Goal: Use online tool/utility: Utilize a website feature to perform a specific function

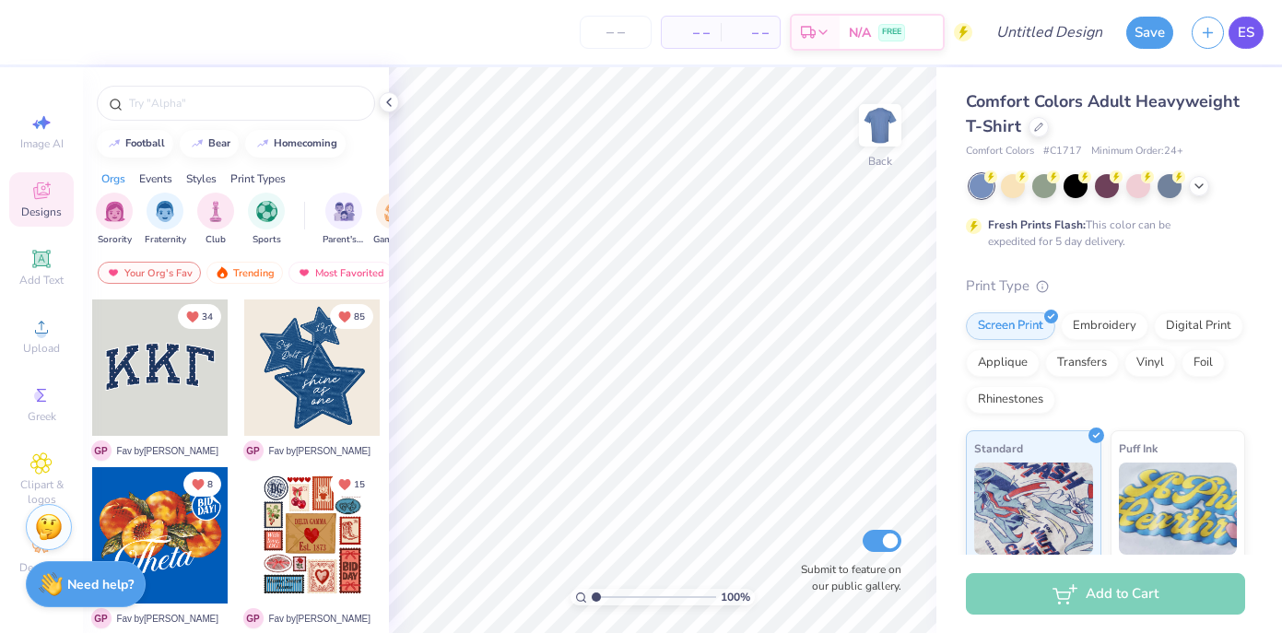
click at [1253, 42] on span "ES" at bounding box center [1246, 32] width 17 height 21
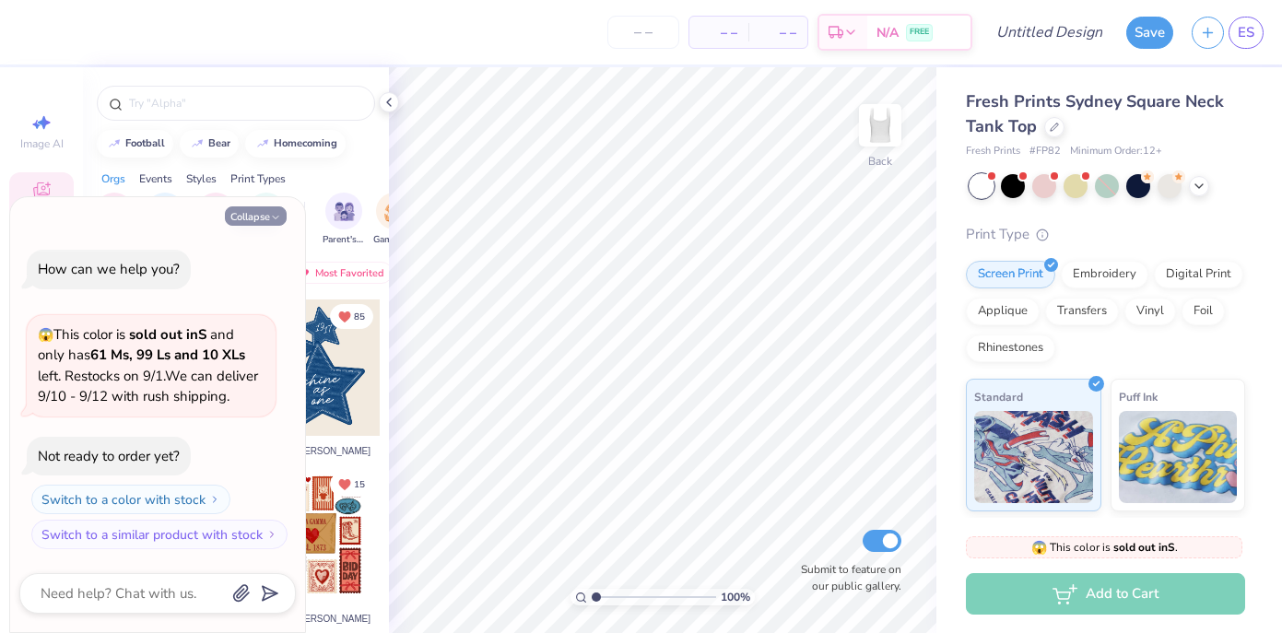
click at [286, 217] on button "Collapse" at bounding box center [256, 215] width 62 height 19
type textarea "x"
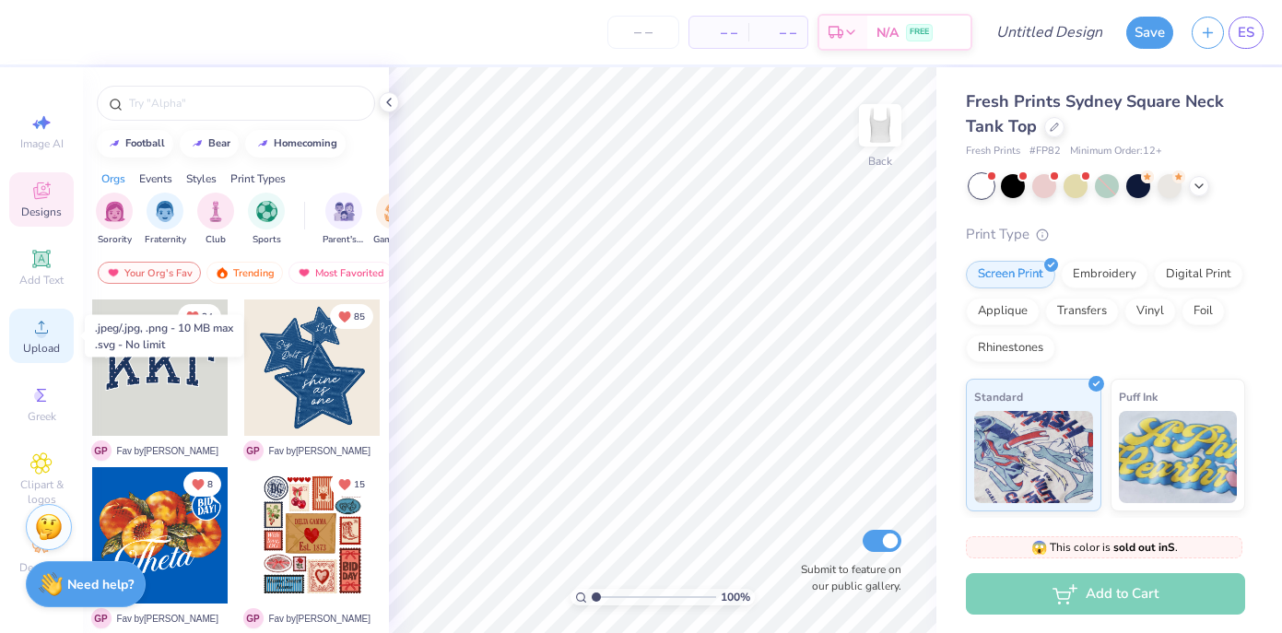
click at [52, 341] on span "Upload" at bounding box center [41, 348] width 37 height 15
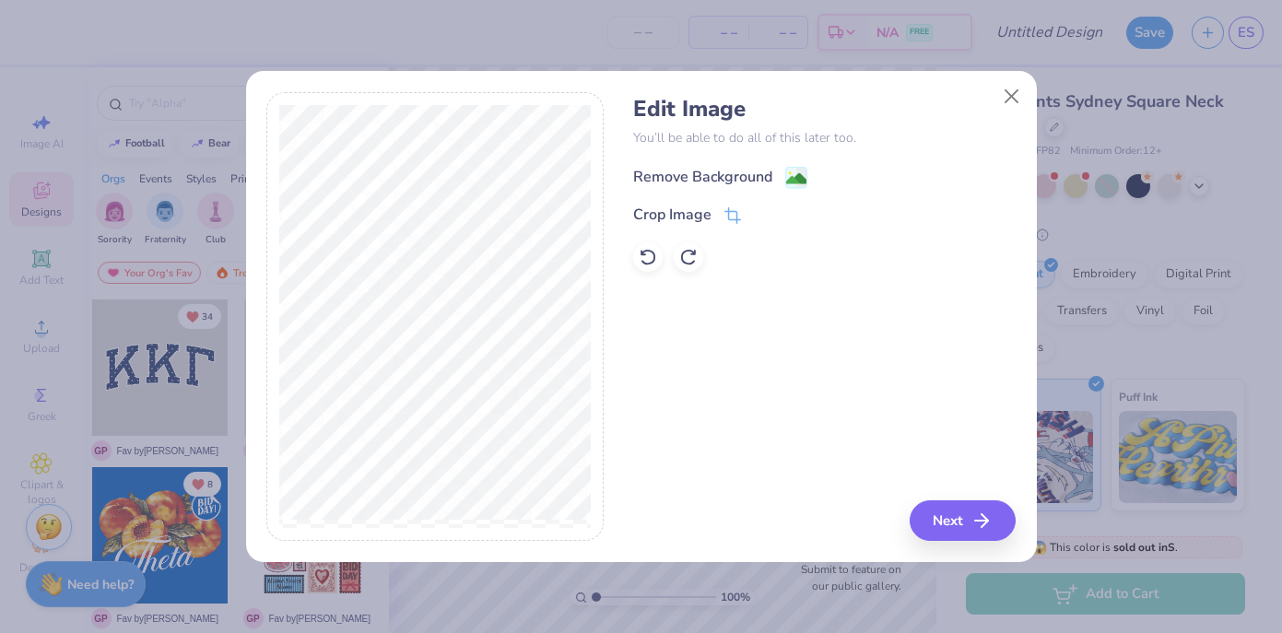
click at [739, 178] on div "Remove Background" at bounding box center [702, 177] width 139 height 22
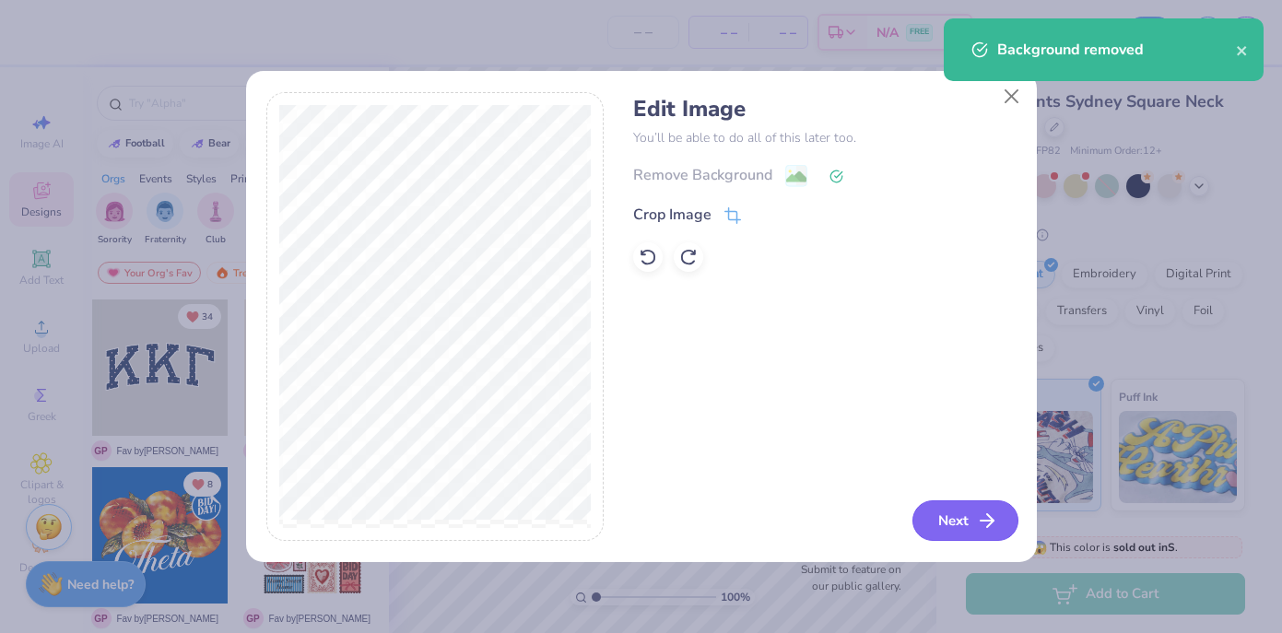
click at [957, 516] on button "Next" at bounding box center [965, 520] width 106 height 41
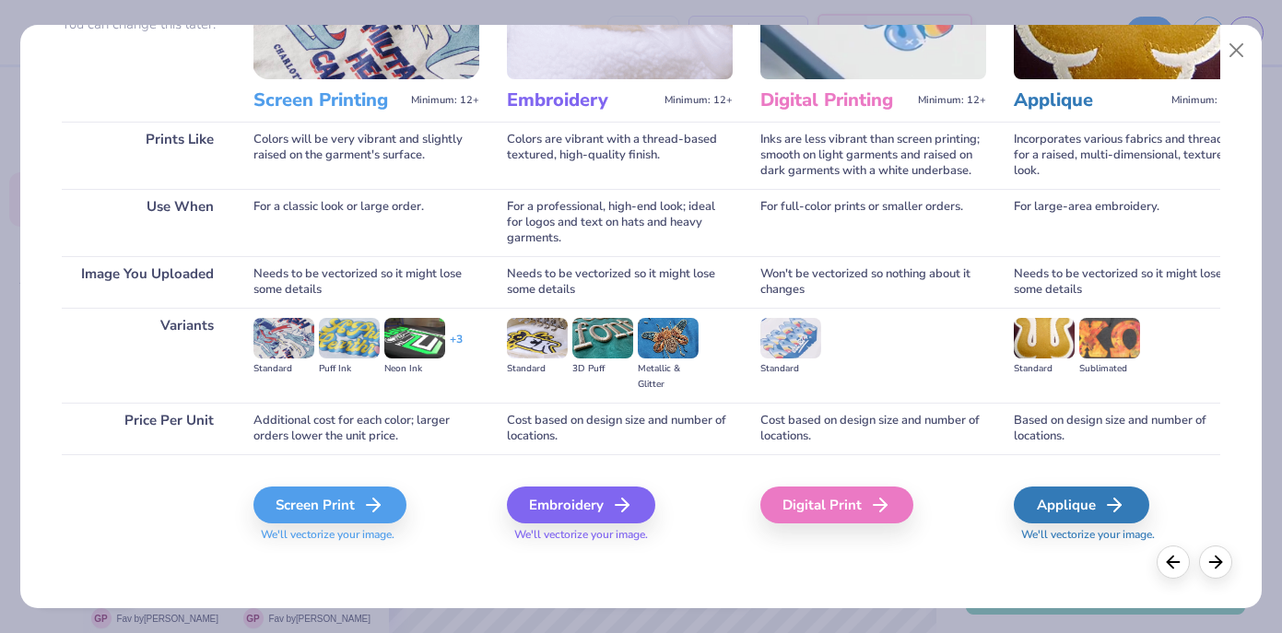
scroll to position [194, 0]
click at [382, 497] on icon at bounding box center [379, 505] width 22 height 22
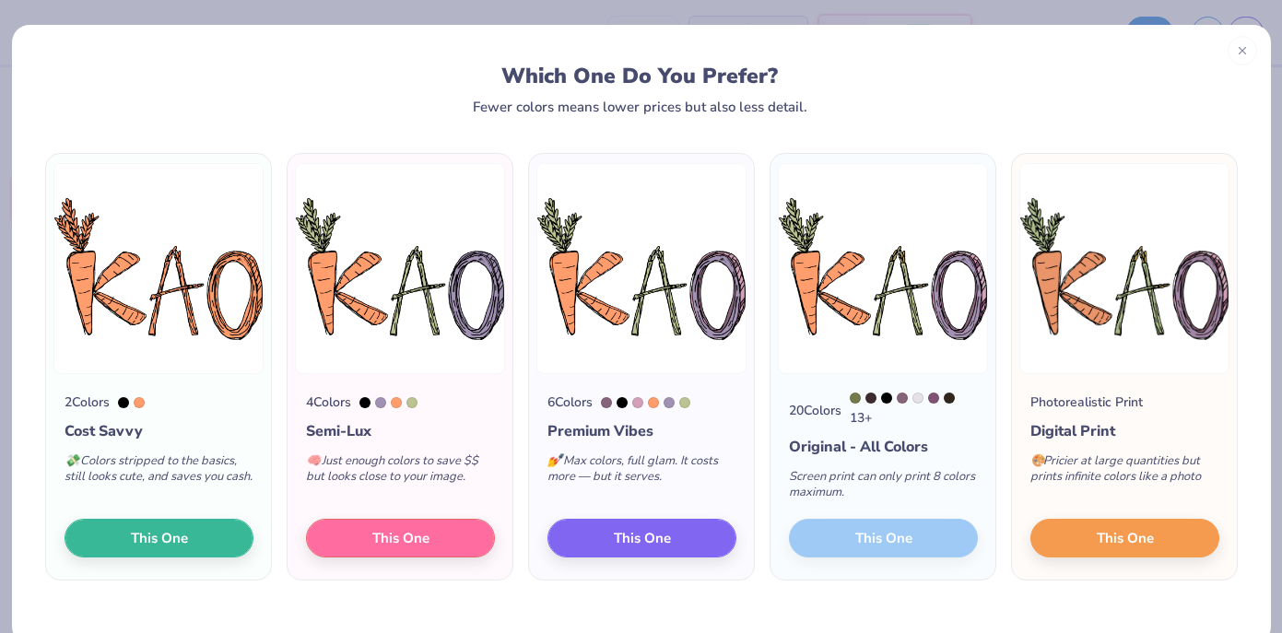
click at [852, 536] on div "20 Colors 13 + Original - All Colors Screen print can only print 8 colors maxim…" at bounding box center [883, 477] width 225 height 206
click at [899, 559] on div "20 Colors 13 + Original - All Colors Screen print can only print 8 colors maxim…" at bounding box center [883, 477] width 225 height 206
click at [864, 549] on div "20 Colors 13 + Original - All Colors Screen print can only print 8 colors maxim…" at bounding box center [883, 477] width 225 height 206
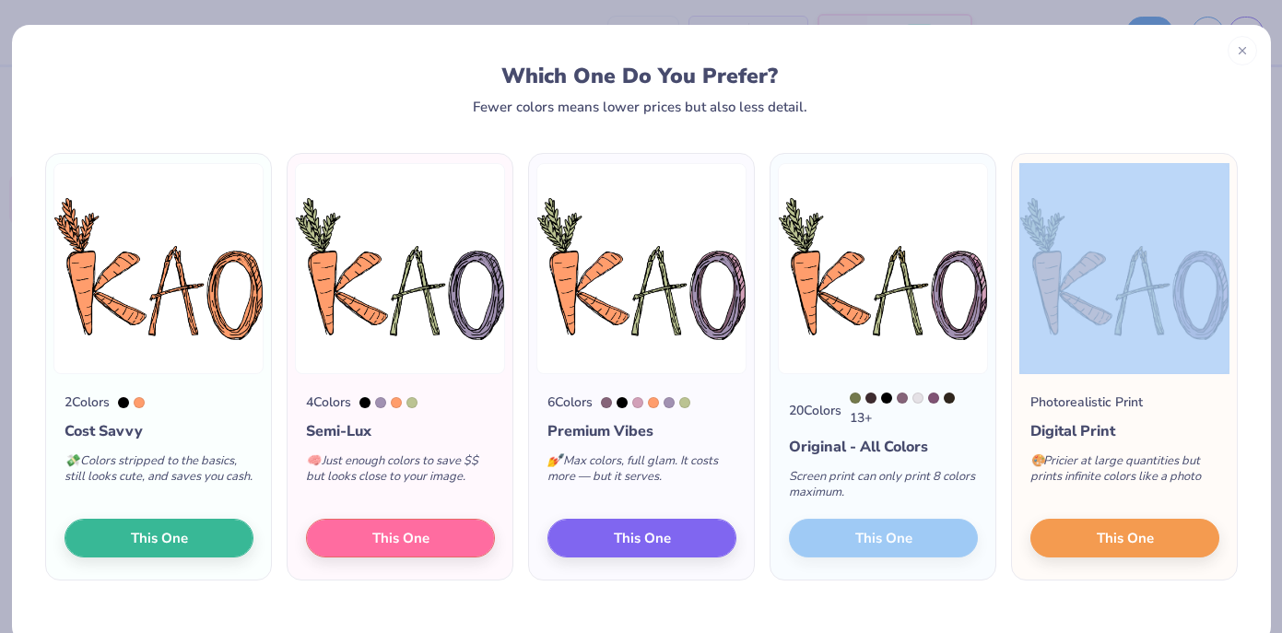
click at [864, 549] on div "20 Colors 13 + Original - All Colors Screen print can only print 8 colors maxim…" at bounding box center [883, 477] width 225 height 206
click at [925, 542] on div "20 Colors 13 + Original - All Colors Screen print can only print 8 colors maxim…" at bounding box center [883, 477] width 225 height 206
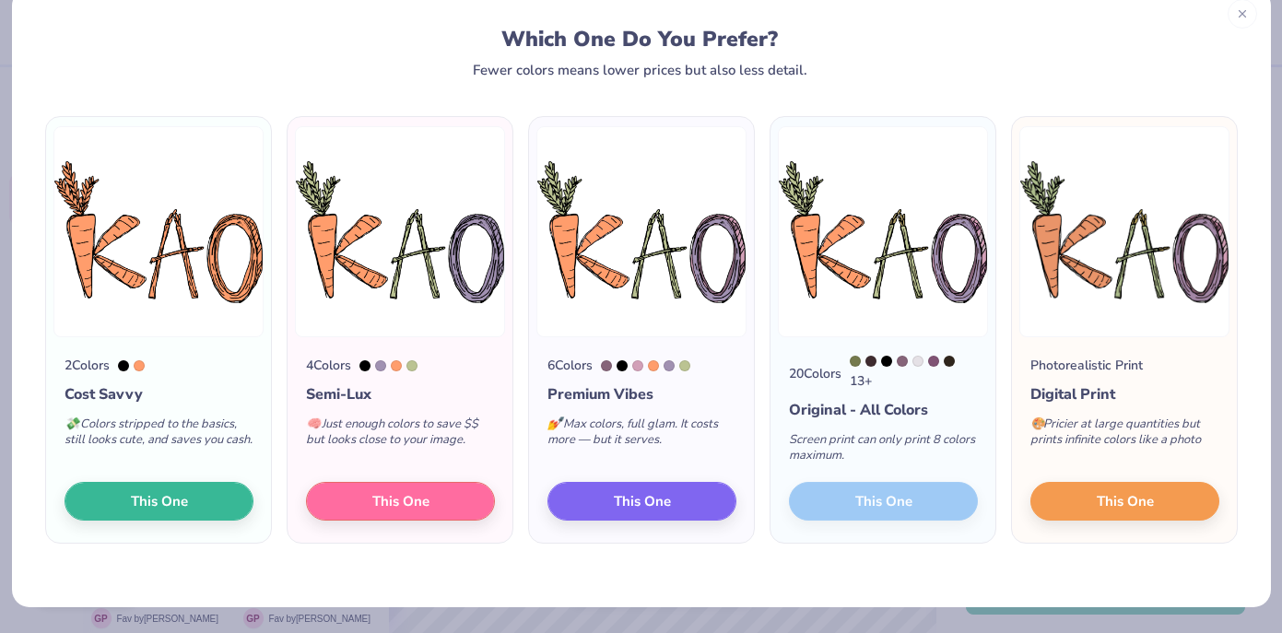
scroll to position [38, 0]
click at [876, 493] on div "20 Colors 13 + Original - All Colors Screen print can only print 8 colors maxim…" at bounding box center [883, 440] width 225 height 206
click at [885, 505] on div "20 Colors 13 + Original - All Colors Screen print can only print 8 colors maxim…" at bounding box center [883, 440] width 225 height 206
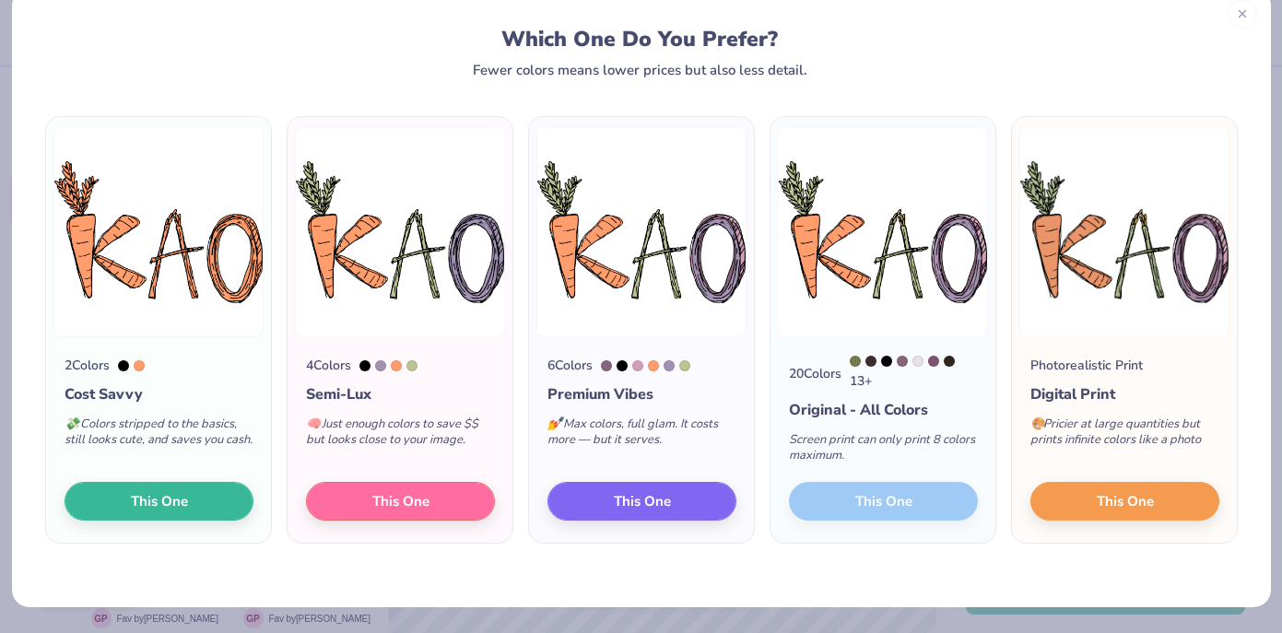
click at [885, 505] on div "20 Colors 13 + Original - All Colors Screen print can only print 8 colors maxim…" at bounding box center [883, 440] width 225 height 206
click at [947, 508] on div "20 Colors 13 + Original - All Colors Screen print can only print 8 colors maxim…" at bounding box center [883, 440] width 225 height 206
click at [1241, 18] on div at bounding box center [1242, 10] width 29 height 29
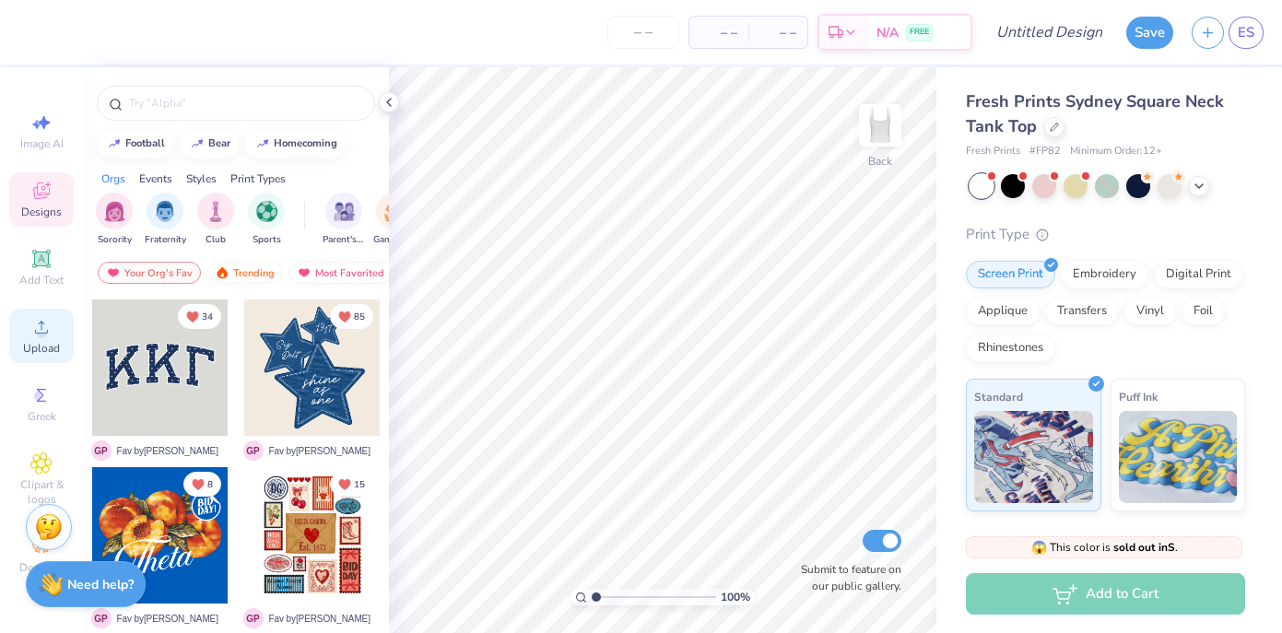
click at [38, 338] on div "Upload" at bounding box center [41, 336] width 65 height 54
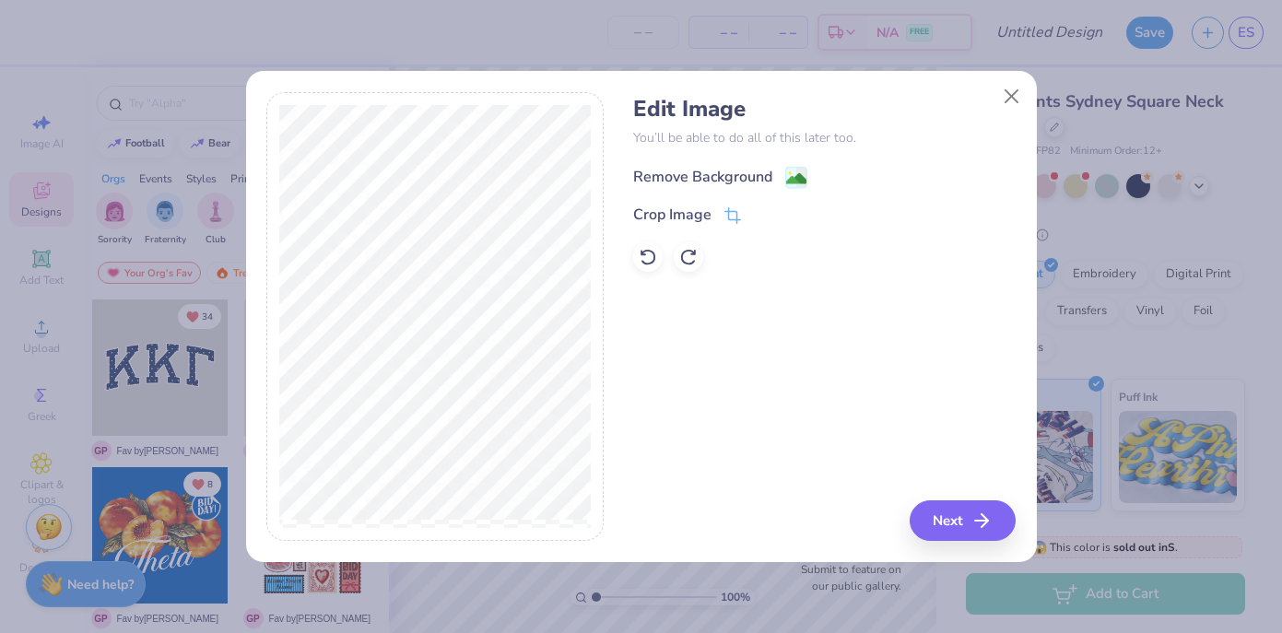
click at [727, 178] on div "Remove Background" at bounding box center [702, 177] width 139 height 22
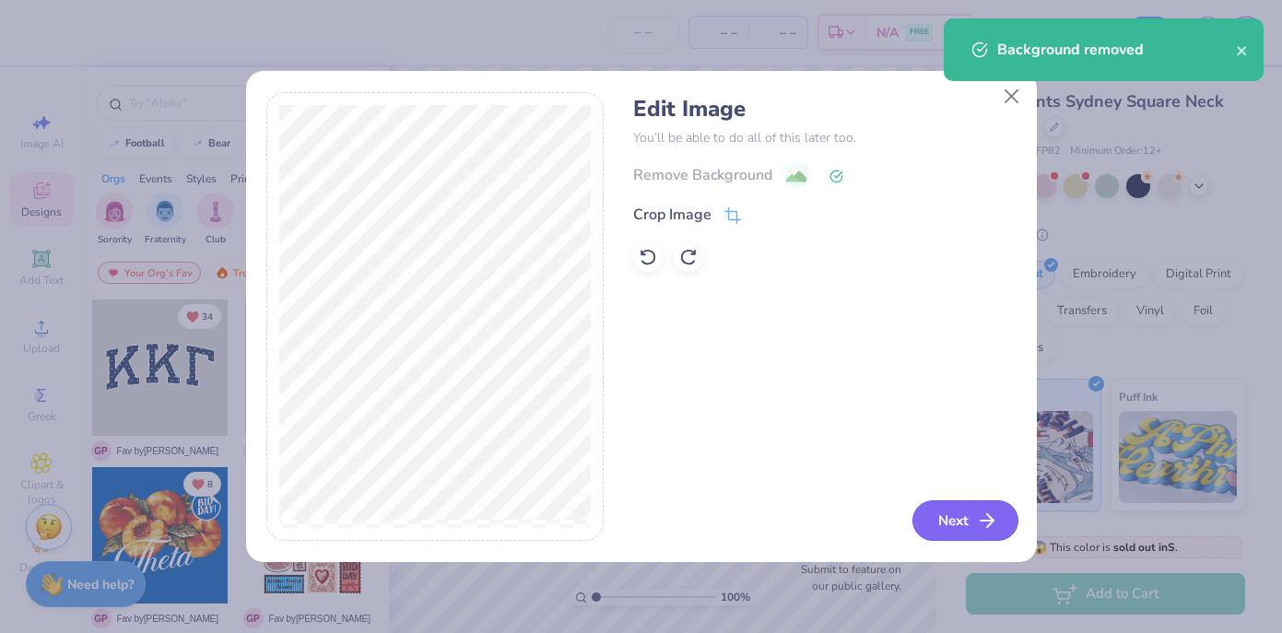
click at [958, 511] on button "Next" at bounding box center [965, 520] width 106 height 41
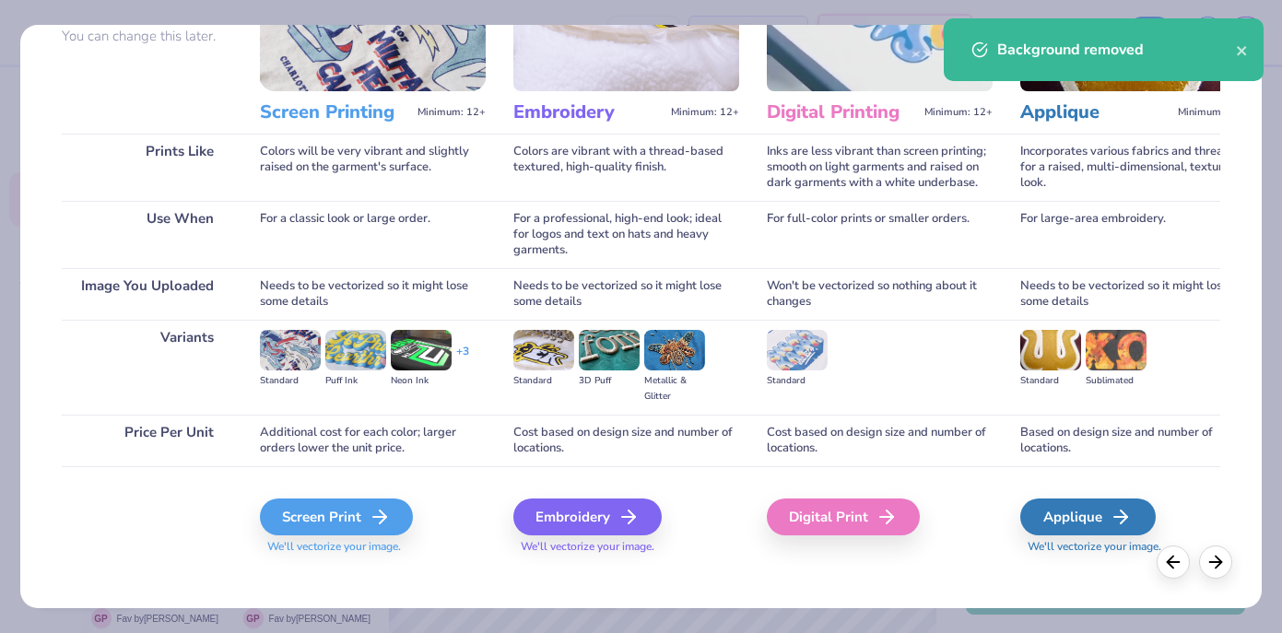
scroll to position [193, 0]
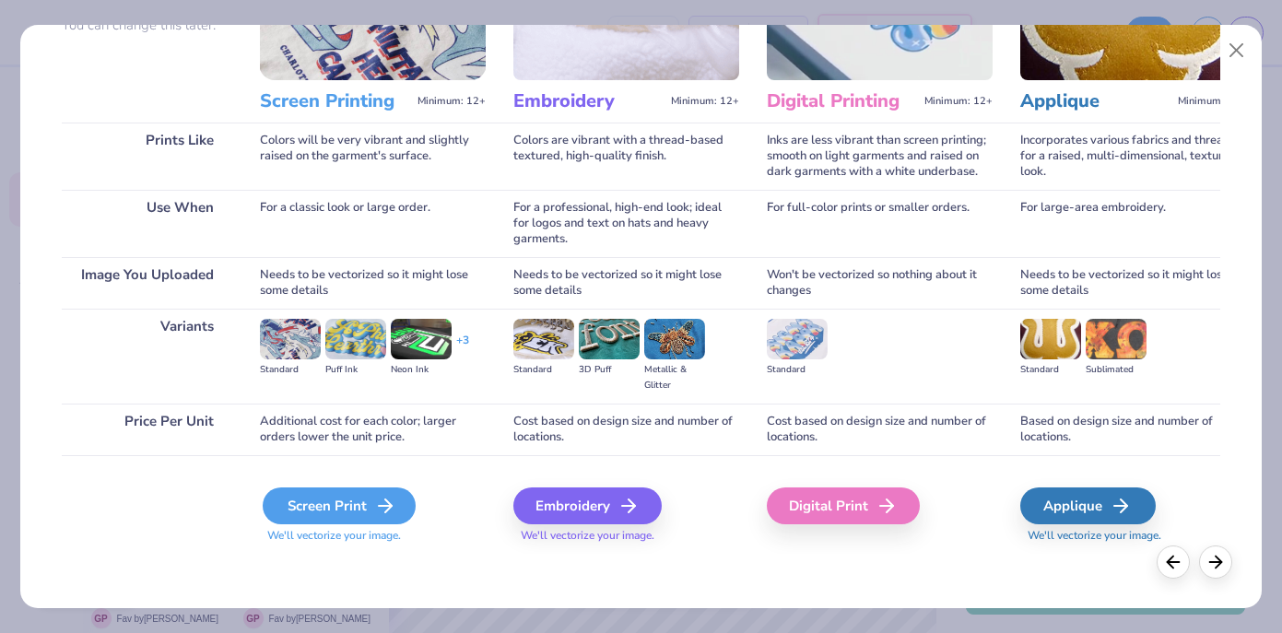
click at [370, 519] on div "Screen Print" at bounding box center [339, 506] width 153 height 37
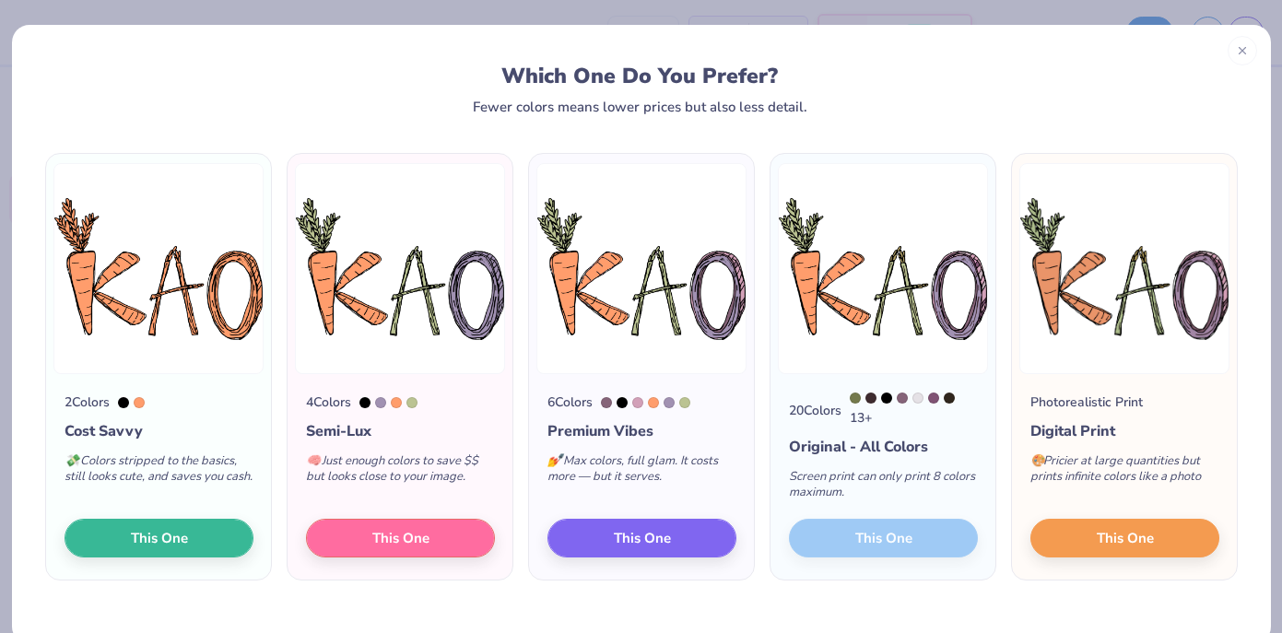
click at [877, 544] on div "20 Colors 13 + Original - All Colors Screen print can only print 8 colors maxim…" at bounding box center [883, 477] width 225 height 206
click at [1087, 540] on button "This One" at bounding box center [1124, 535] width 189 height 39
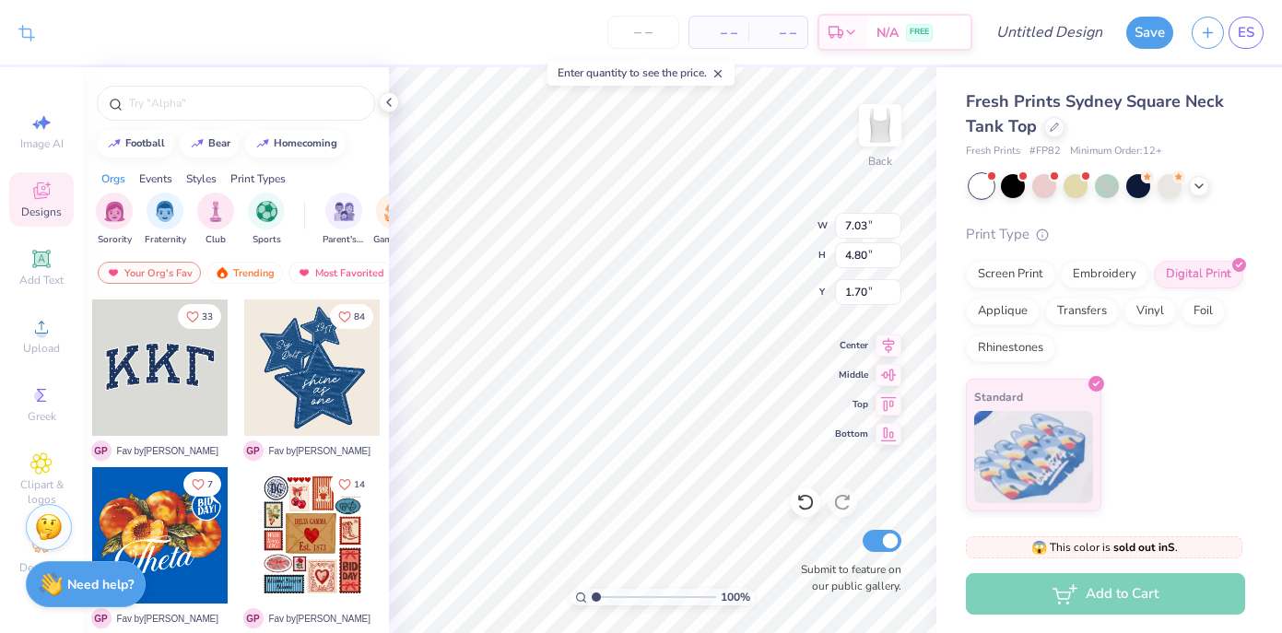
type input "0.60"
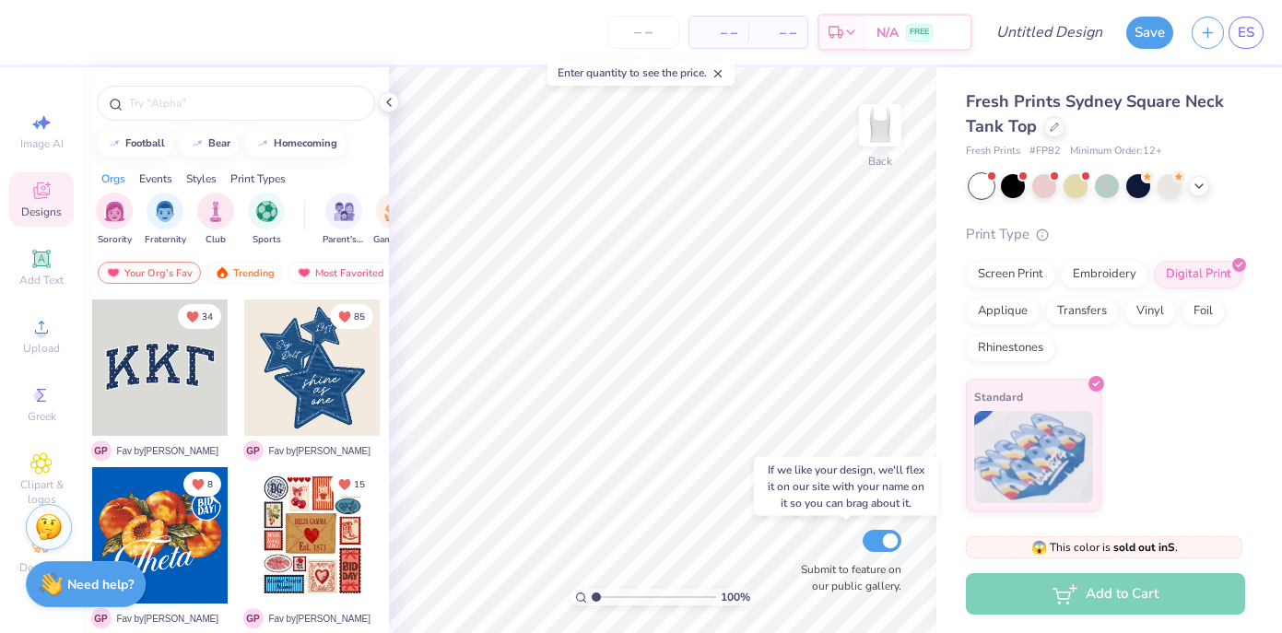
click at [883, 543] on input "Submit to feature on our public gallery." at bounding box center [882, 541] width 39 height 22
checkbox input "false"
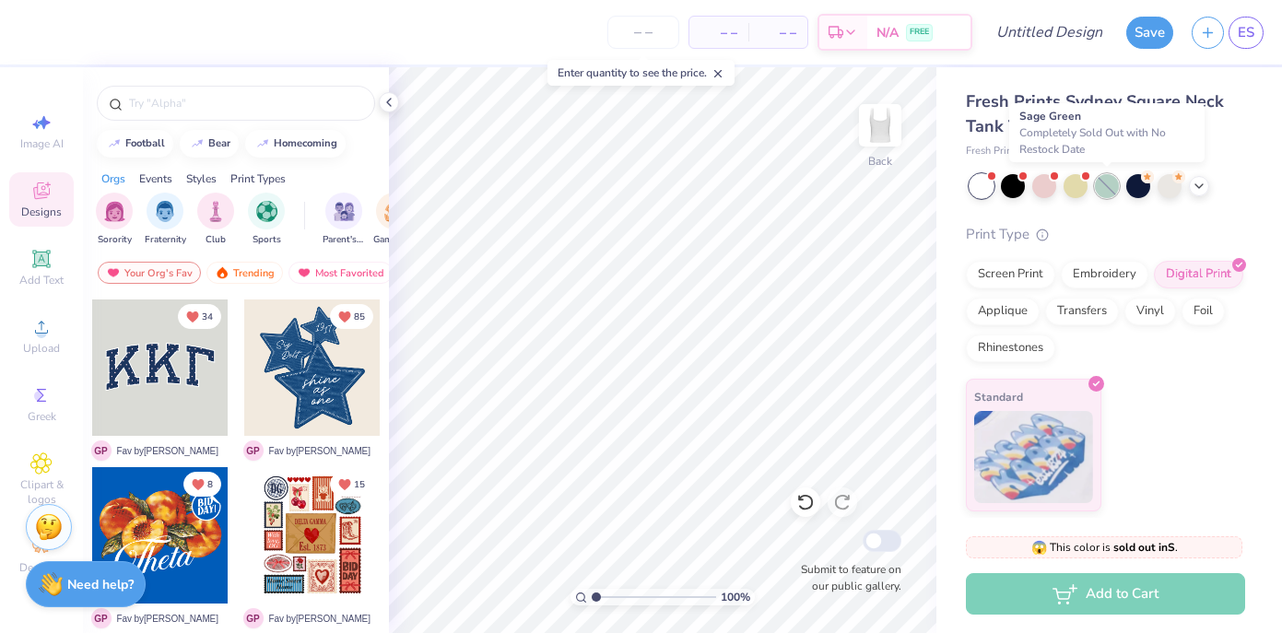
click at [1111, 185] on div at bounding box center [1107, 186] width 24 height 24
click at [1110, 186] on div at bounding box center [1107, 186] width 24 height 24
click at [1081, 195] on div at bounding box center [1076, 184] width 24 height 24
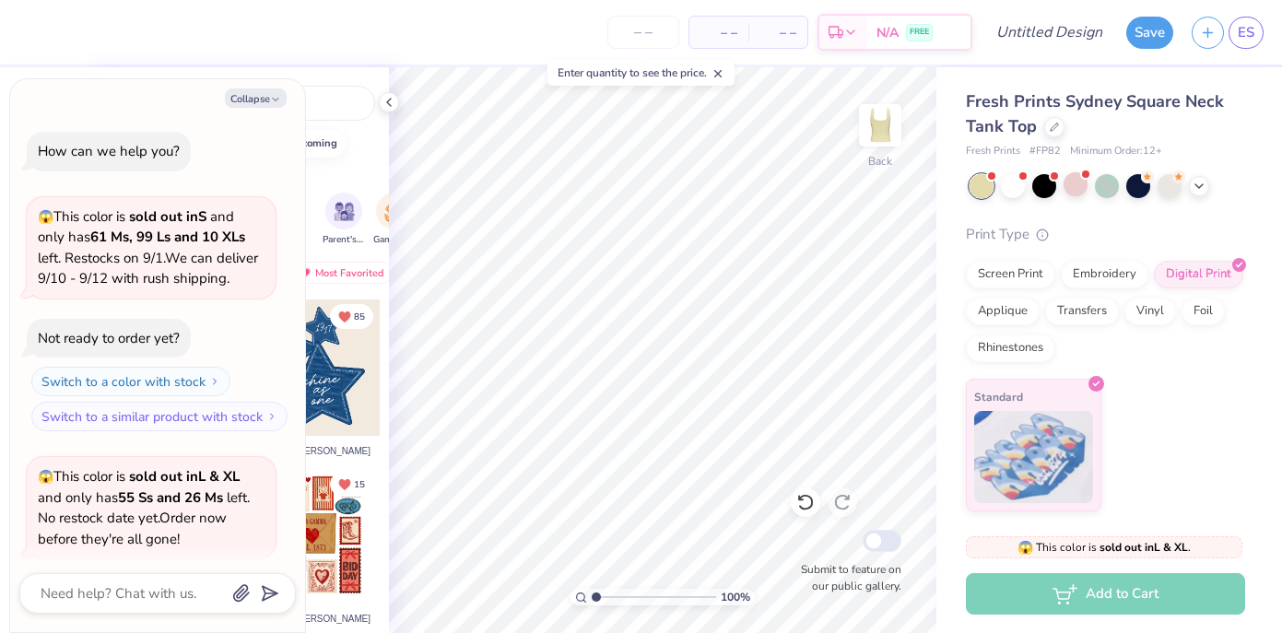
scroll to position [137, 0]
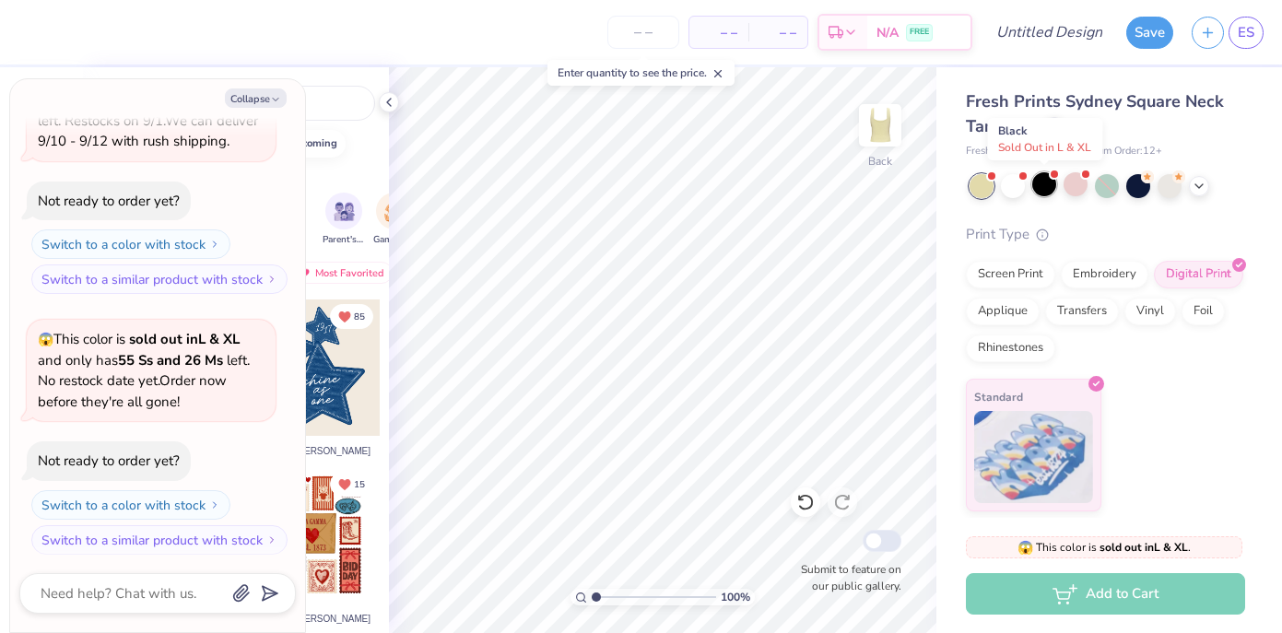
click at [1044, 195] on div at bounding box center [1044, 184] width 24 height 24
click at [1020, 185] on div at bounding box center [1013, 184] width 24 height 24
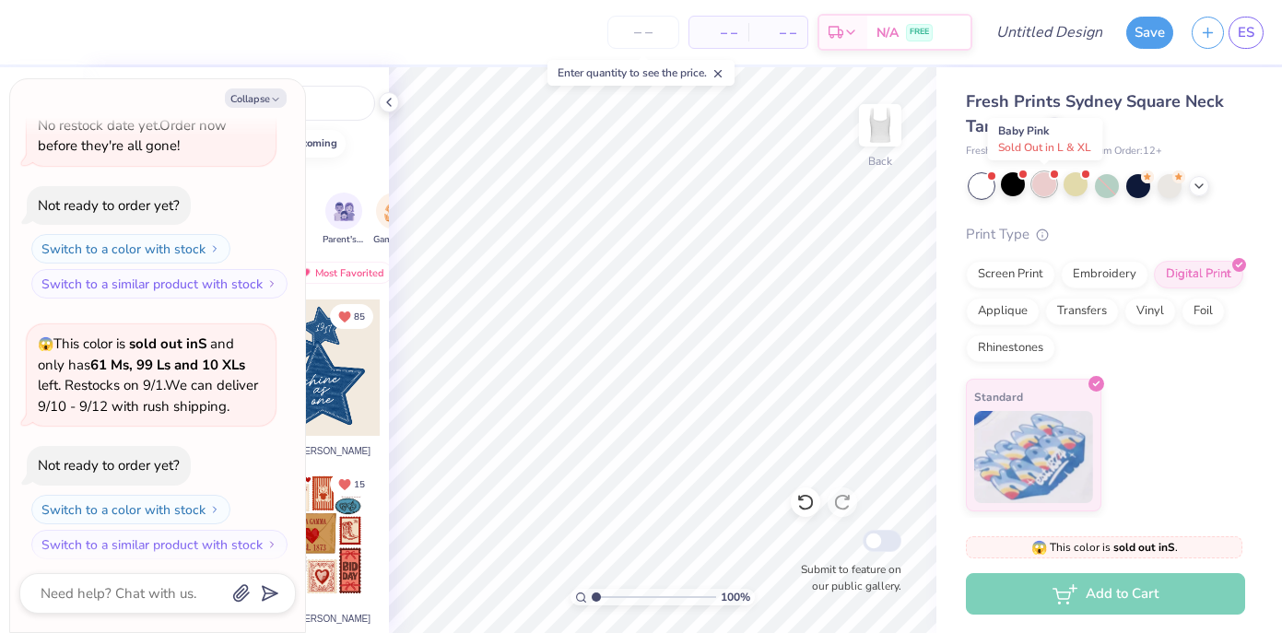
click at [1041, 188] on div at bounding box center [1044, 184] width 24 height 24
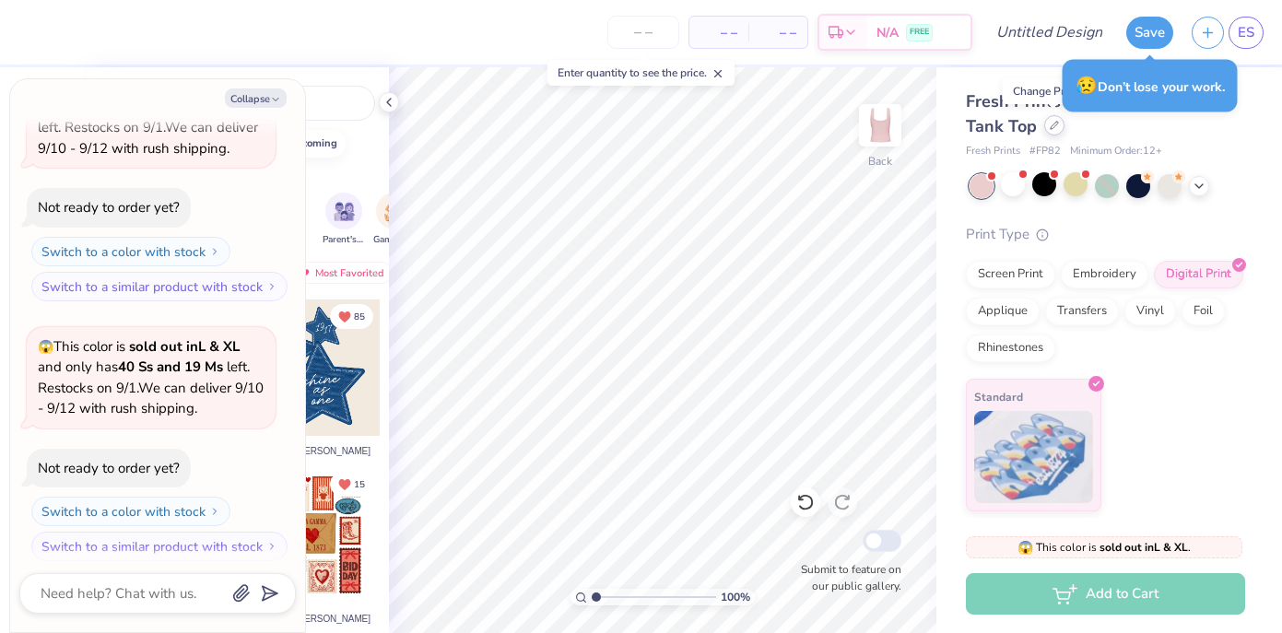
type textarea "x"
